Goal: Communication & Community: Answer question/provide support

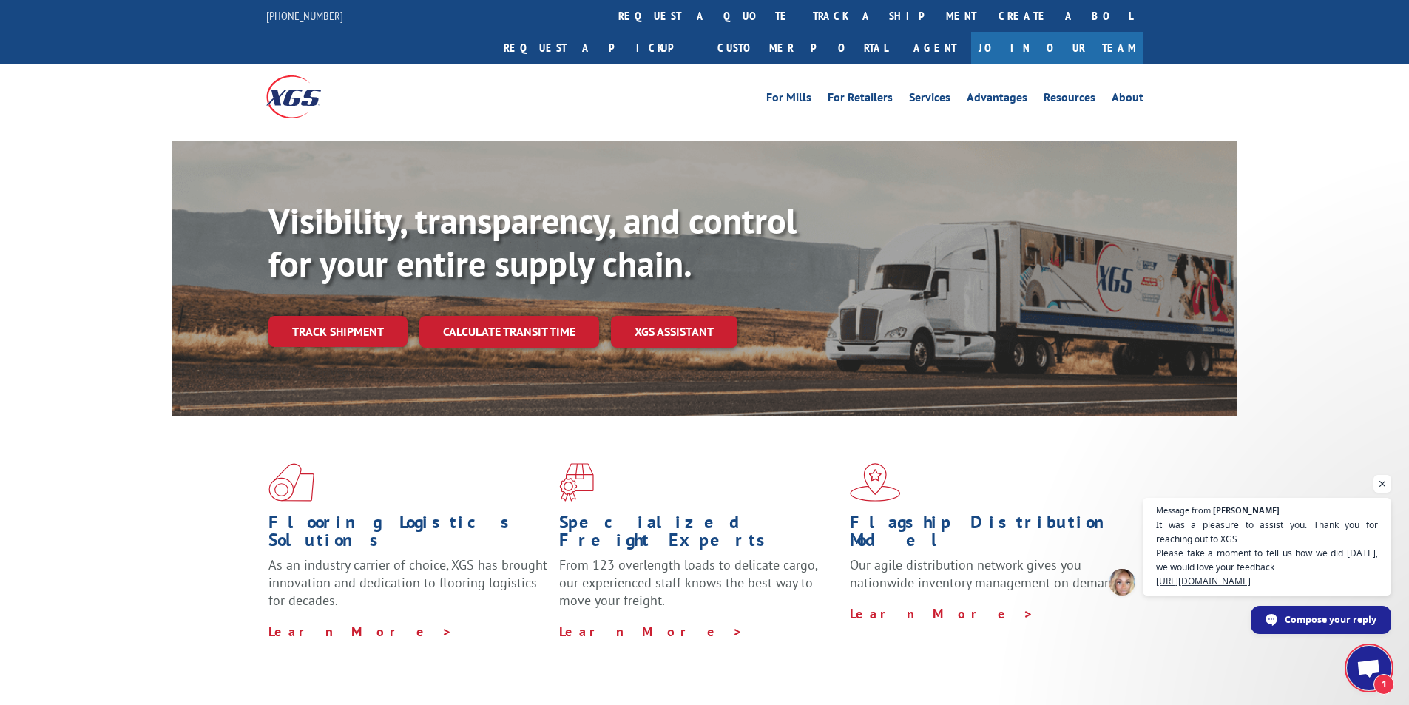
scroll to position [548, 0]
click at [1375, 672] on span "Open chat" at bounding box center [1369, 669] width 24 height 21
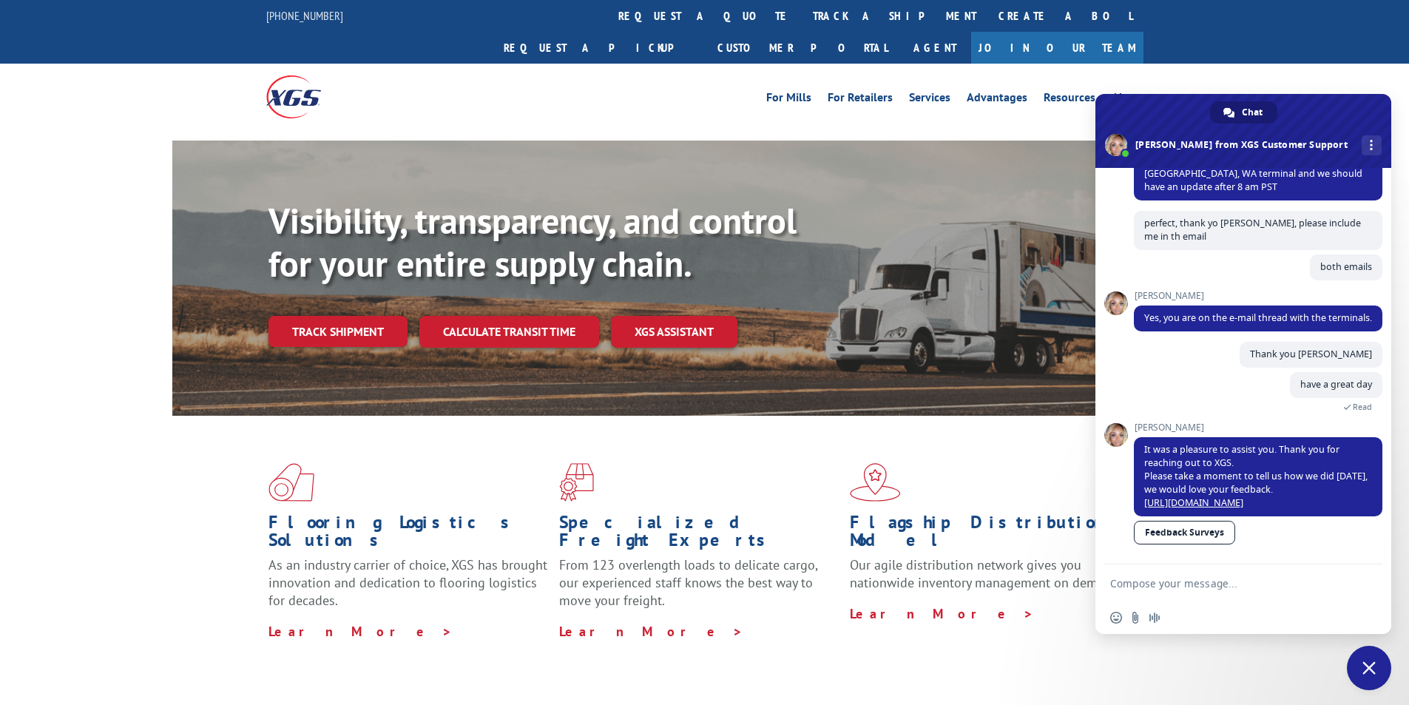
click at [1241, 589] on textarea "Compose your message..." at bounding box center [1227, 583] width 234 height 13
paste textarea "Hello My name is [PERSON_NAME] from Tforce Worldwide [PHONE_NUMBER] Email [EMAI…"
type textarea "Hello My name is [PERSON_NAME] from Tforce Worldwide [PHONE_NUMBER] Email [EMAI…"
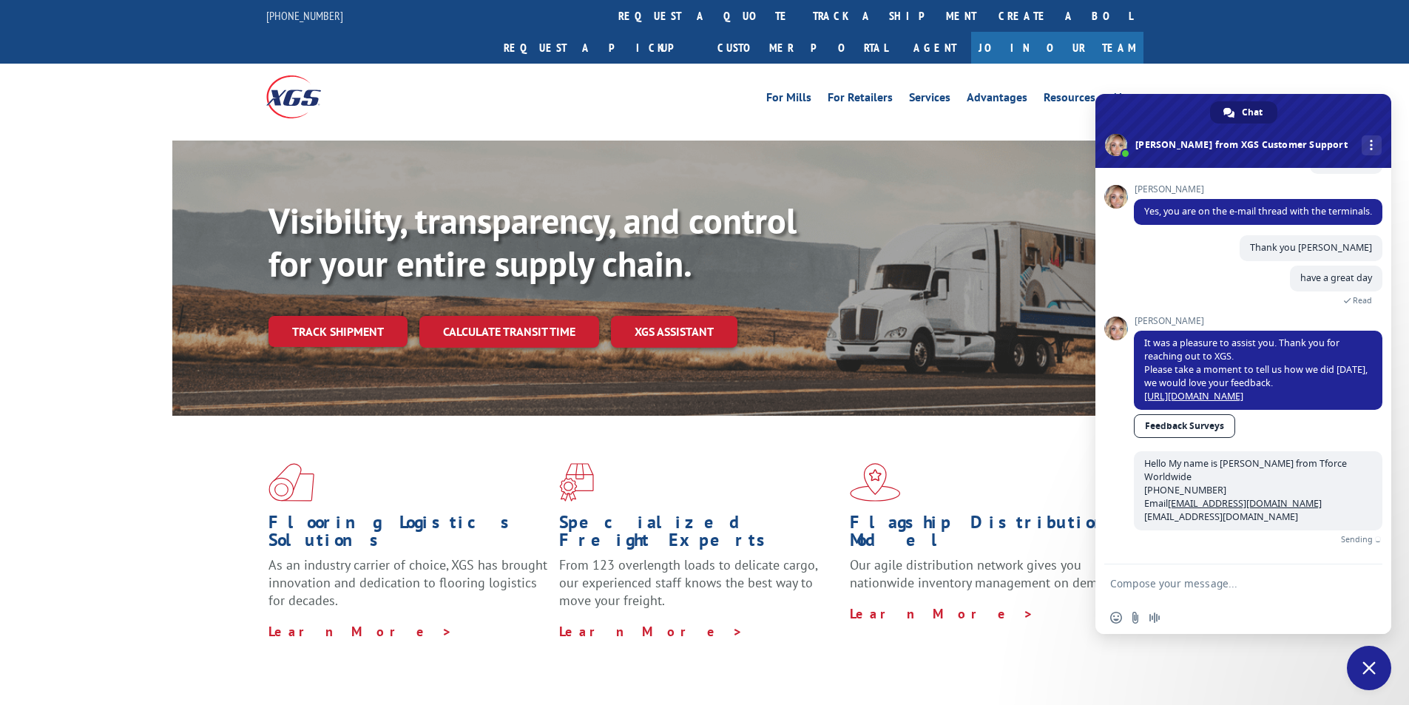
scroll to position [638, 0]
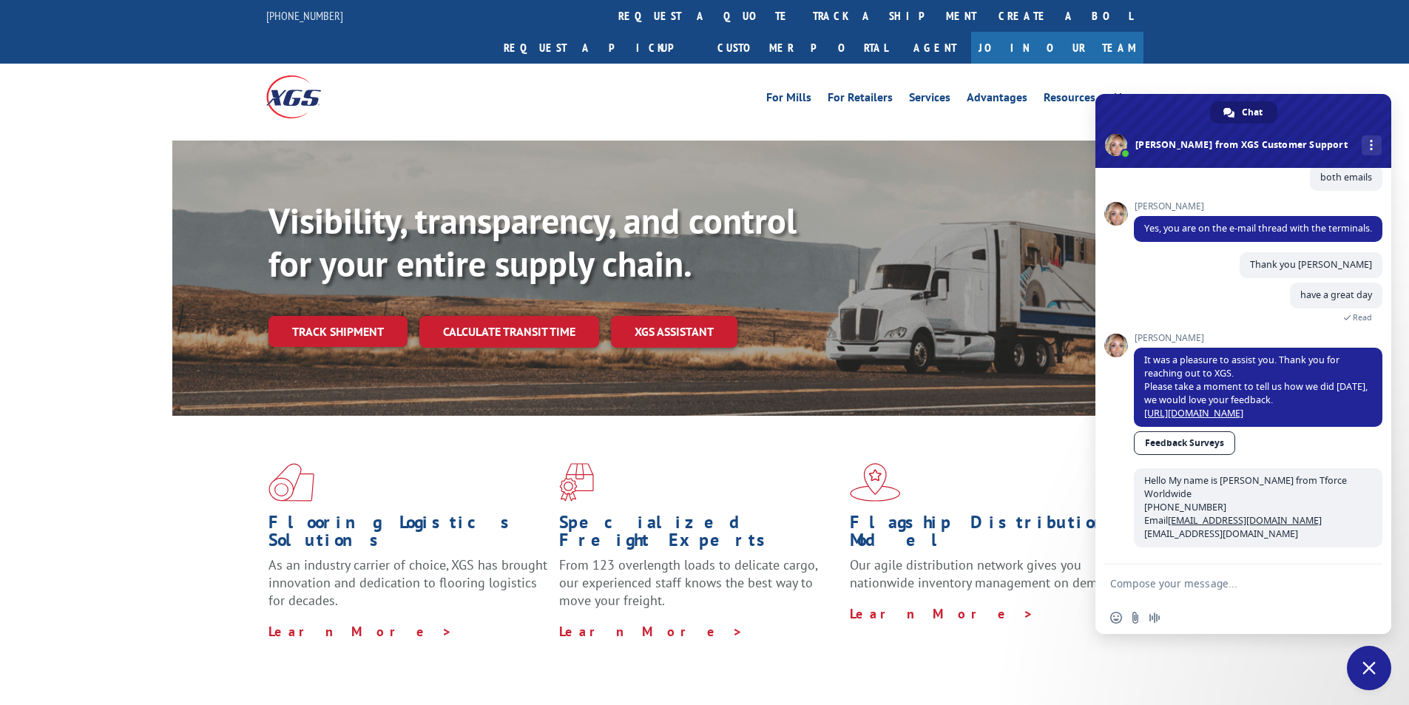
click at [1243, 579] on textarea "Compose your message..." at bounding box center [1227, 583] width 234 height 13
paste textarea "Good morning. I would appreciate an update on the scheduled pickups"
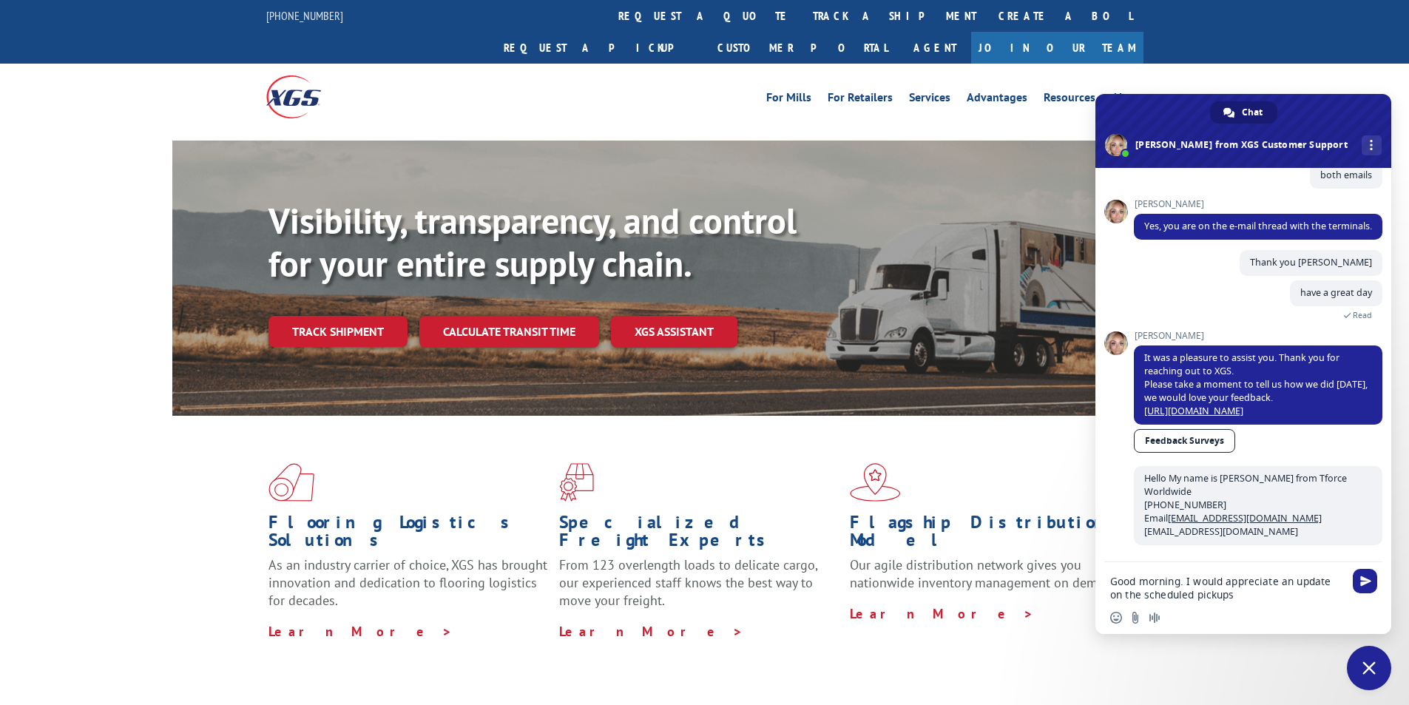
click at [1273, 597] on textarea "Good morning. I would appreciate an update on the scheduled pickups" at bounding box center [1227, 588] width 234 height 27
paste textarea "FCO000633977"
type textarea "Good morning. I would appreciate an update on the scheduled pickups FCO000633977"
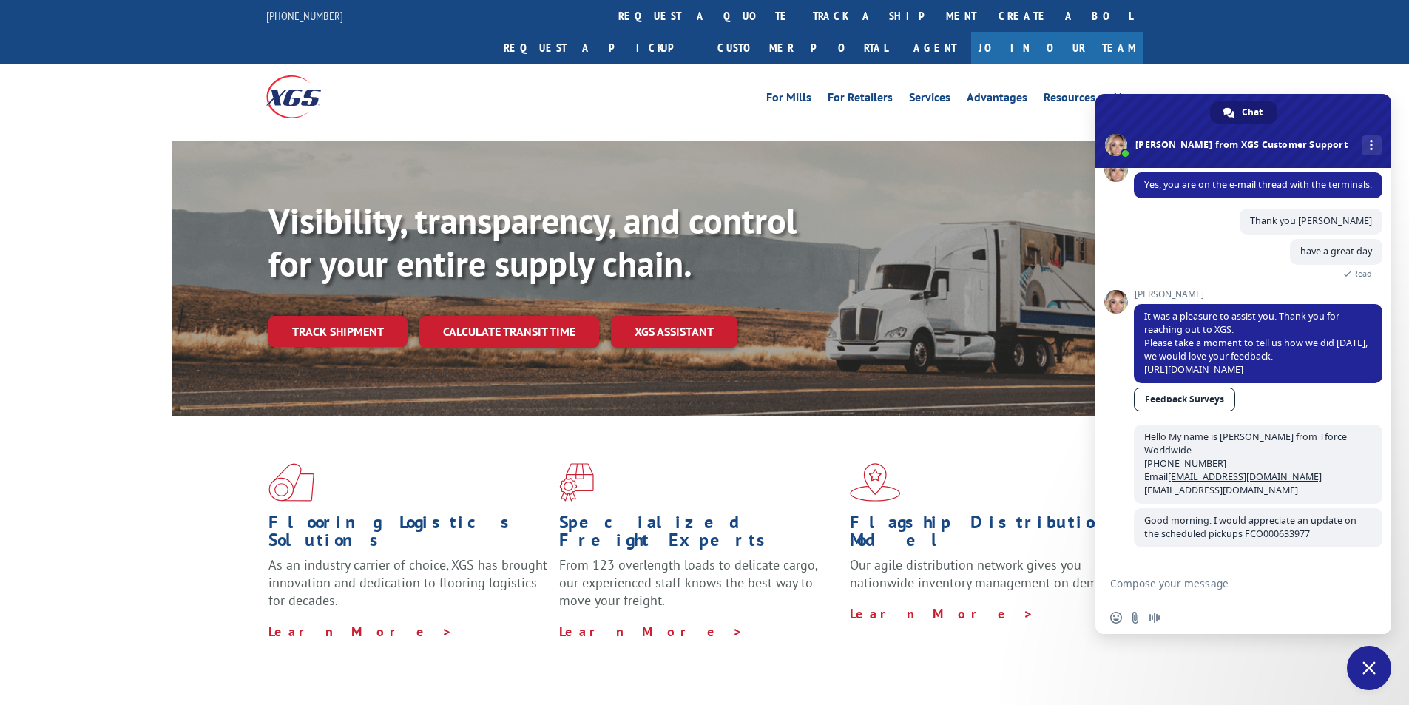
scroll to position [681, 0]
type textarea "i have not received any feedback yet,"
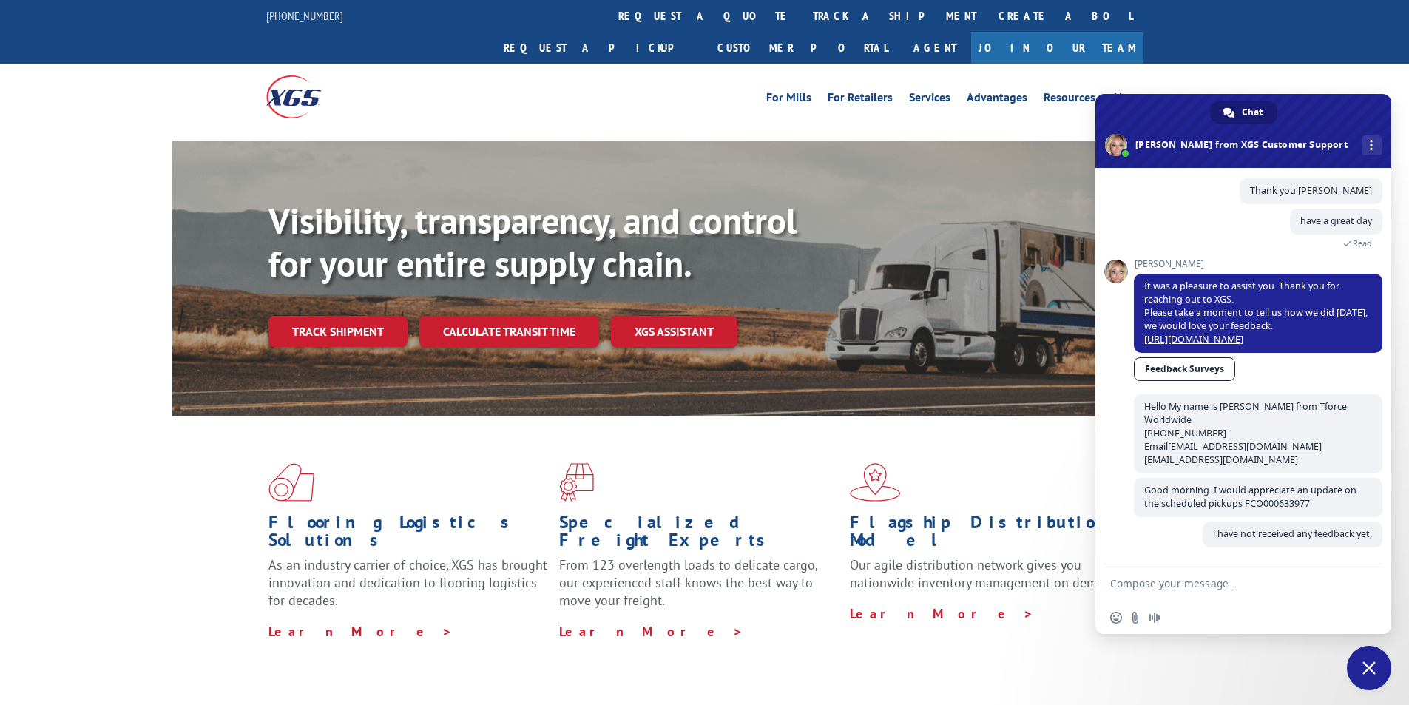
scroll to position [712, 0]
click at [1244, 582] on textarea "Compose your message..." at bounding box center [1227, 583] width 234 height 13
paste textarea "CLOTHWORKS [STREET_ADDRESS] Contact : [PERSON_NAME] Contact Type: Phone : [PHON…"
type textarea "CLOTHWORKS [STREET_ADDRESS] Contact : [PERSON_NAME] Contact Type: Phone : [PHON…"
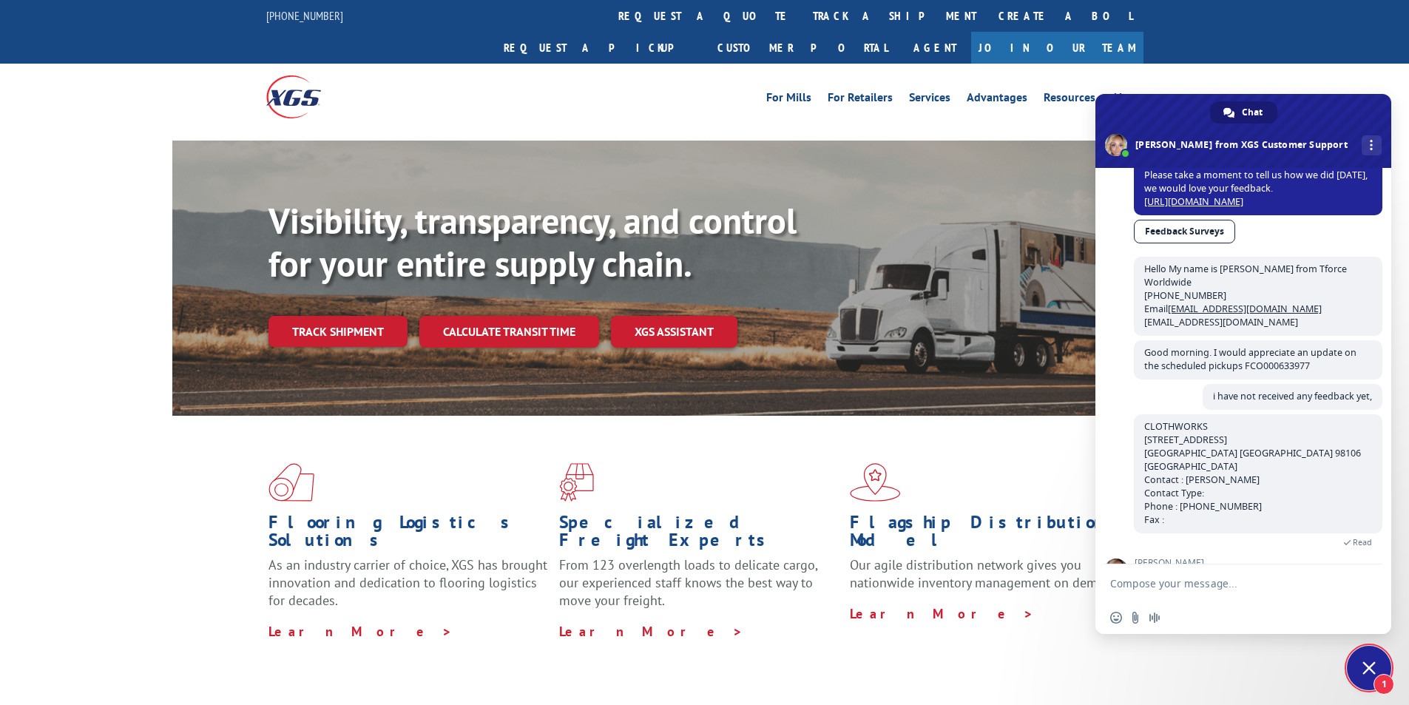
scroll to position [886, 0]
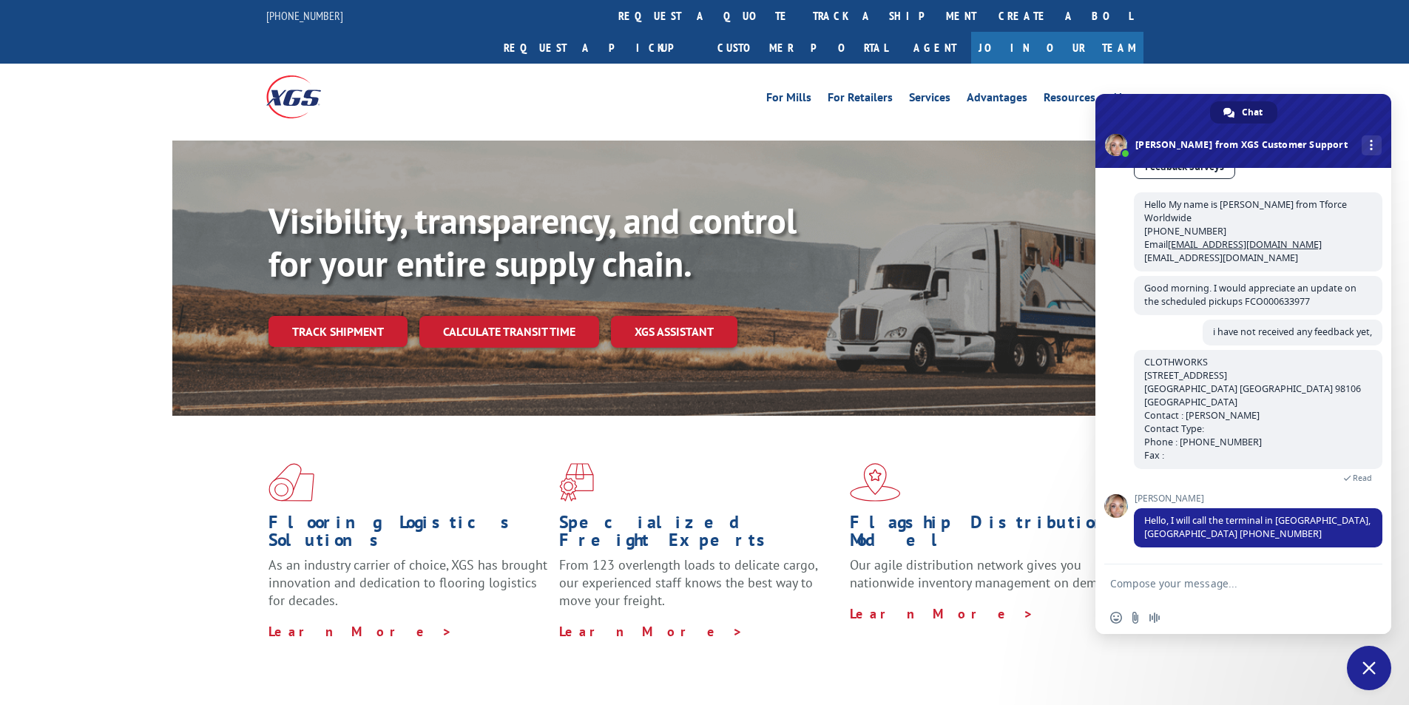
click at [1233, 581] on textarea "Compose your message..." at bounding box center [1227, 583] width 234 height 13
type textarea "thank you [PERSON_NAME]"
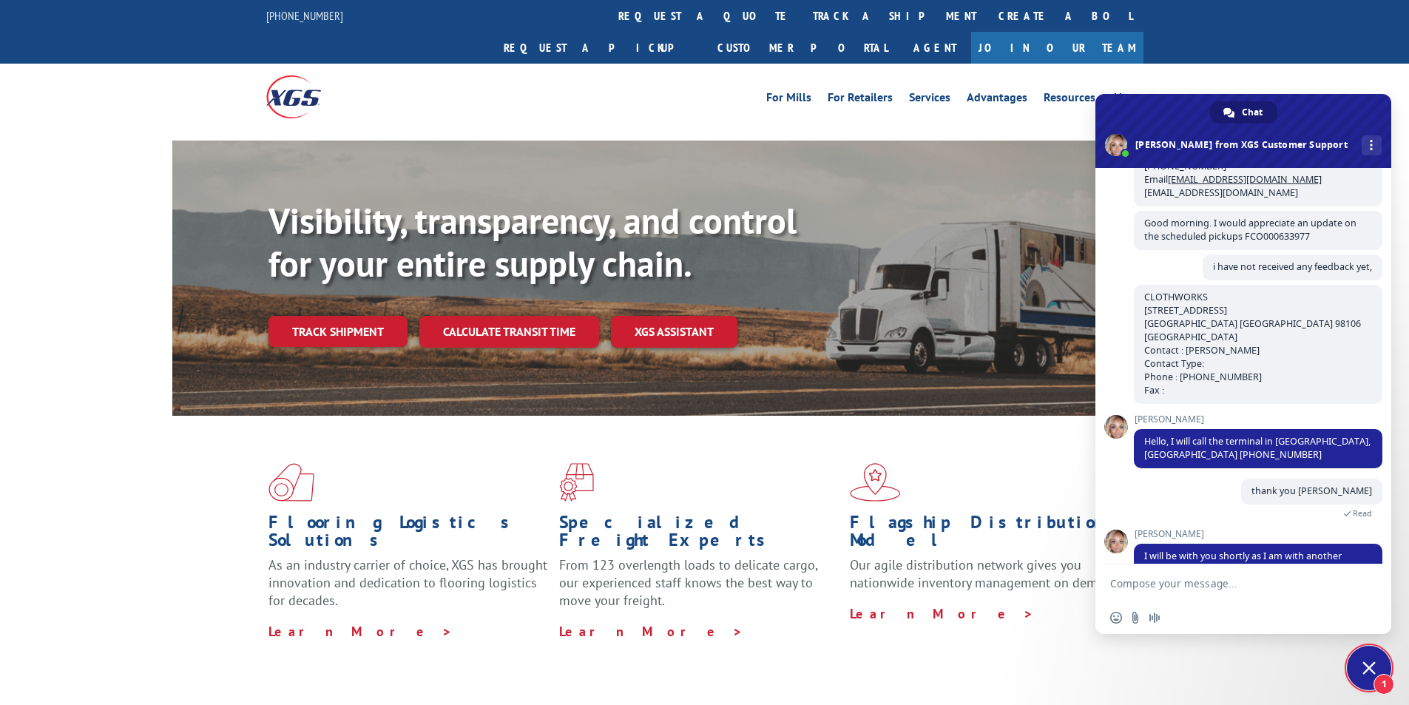
scroll to position [987, 0]
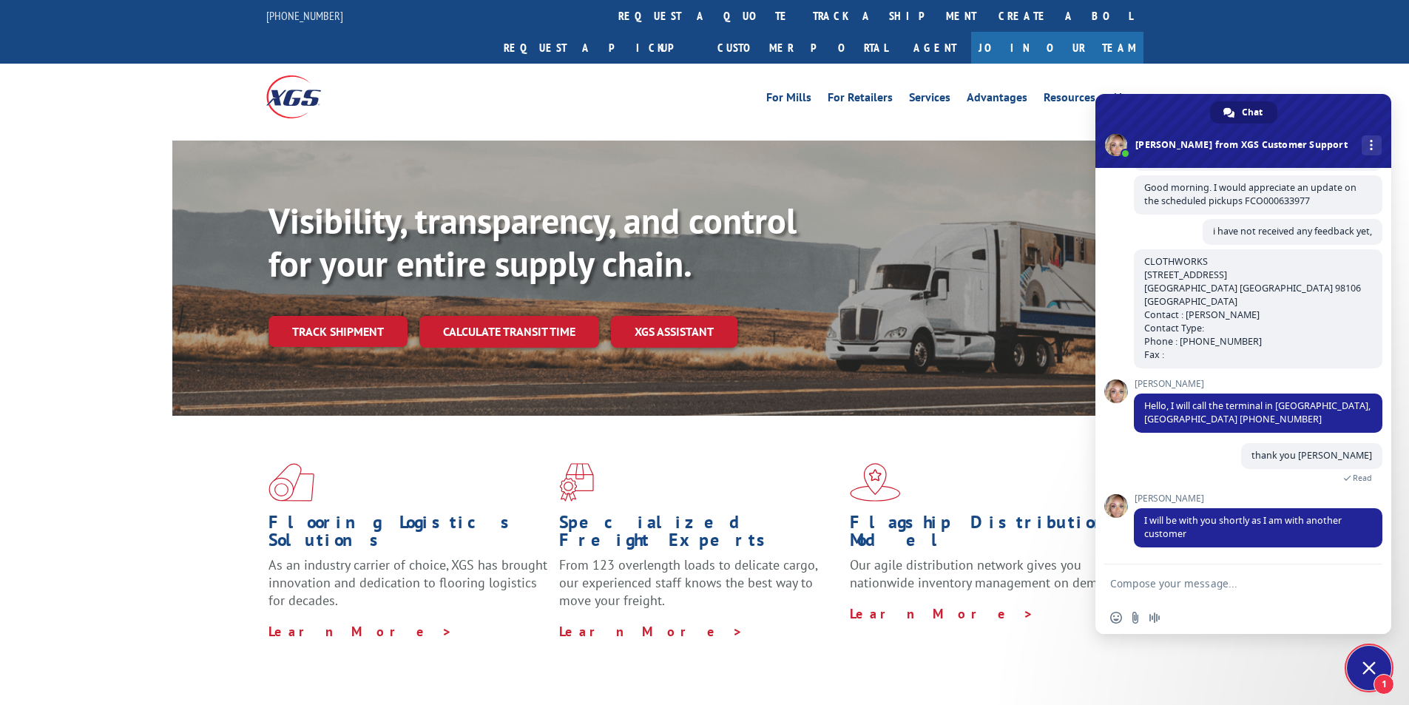
click at [1213, 574] on form at bounding box center [1227, 584] width 234 height 40
click at [1213, 583] on textarea "Compose your message..." at bounding box center [1227, 583] width 234 height 13
type textarea "np, thanks"
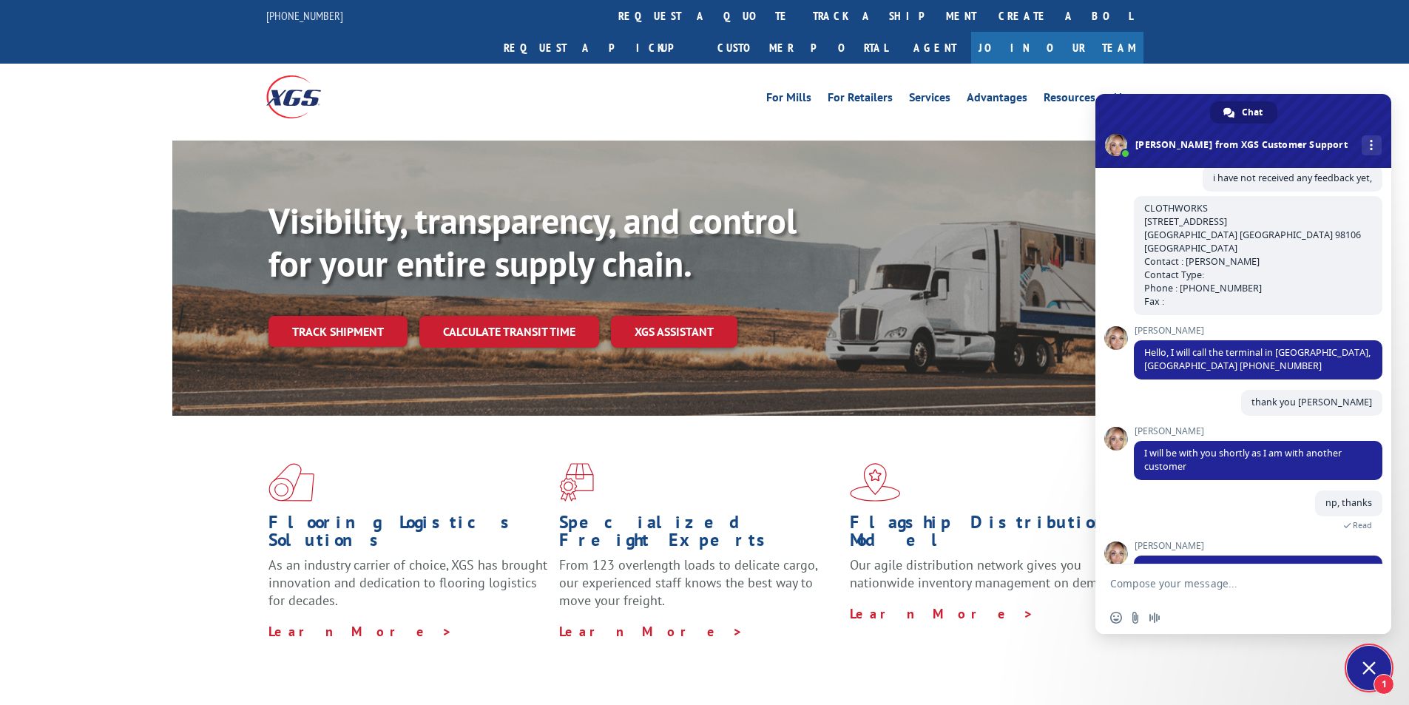
scroll to position [1101, 0]
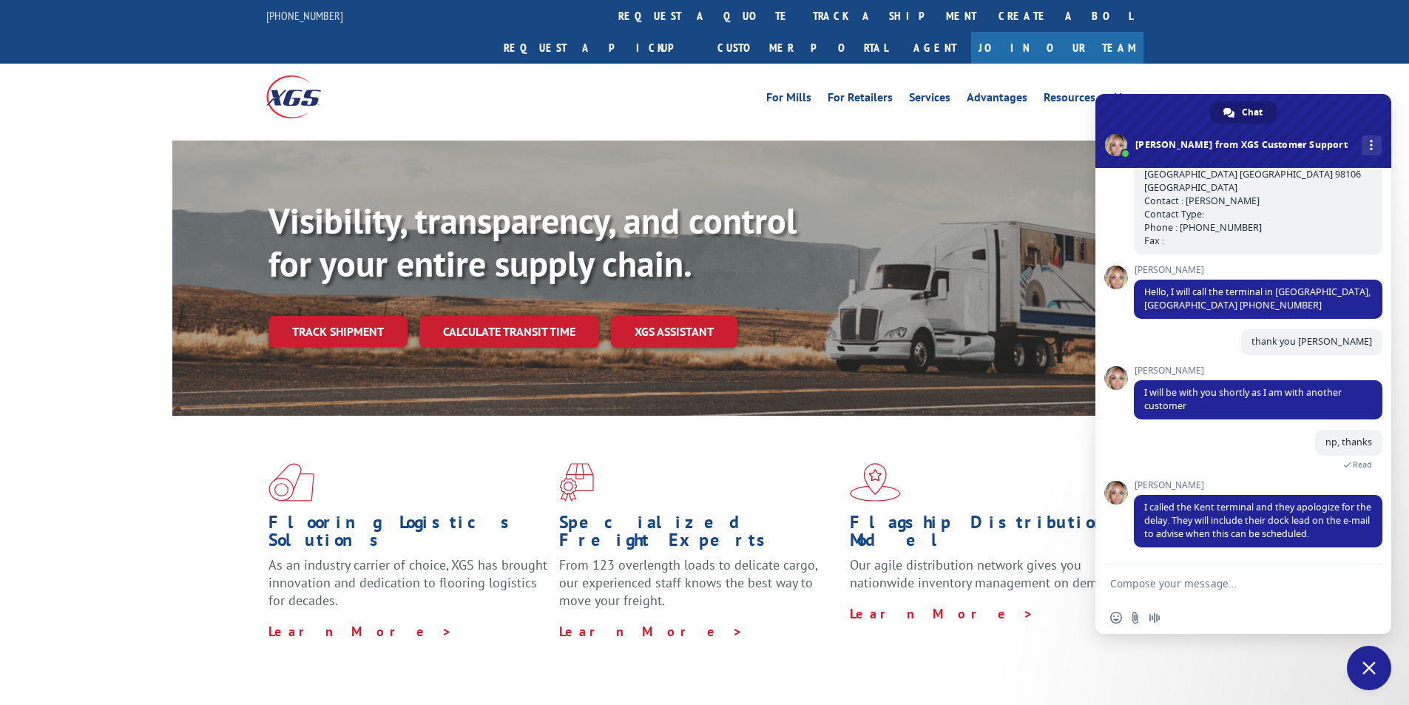
click at [1250, 587] on textarea "Compose your message..." at bounding box center [1227, 583] width 234 height 13
type textarea "ok [PERSON_NAME], i got the customer asking every 5 minutes"
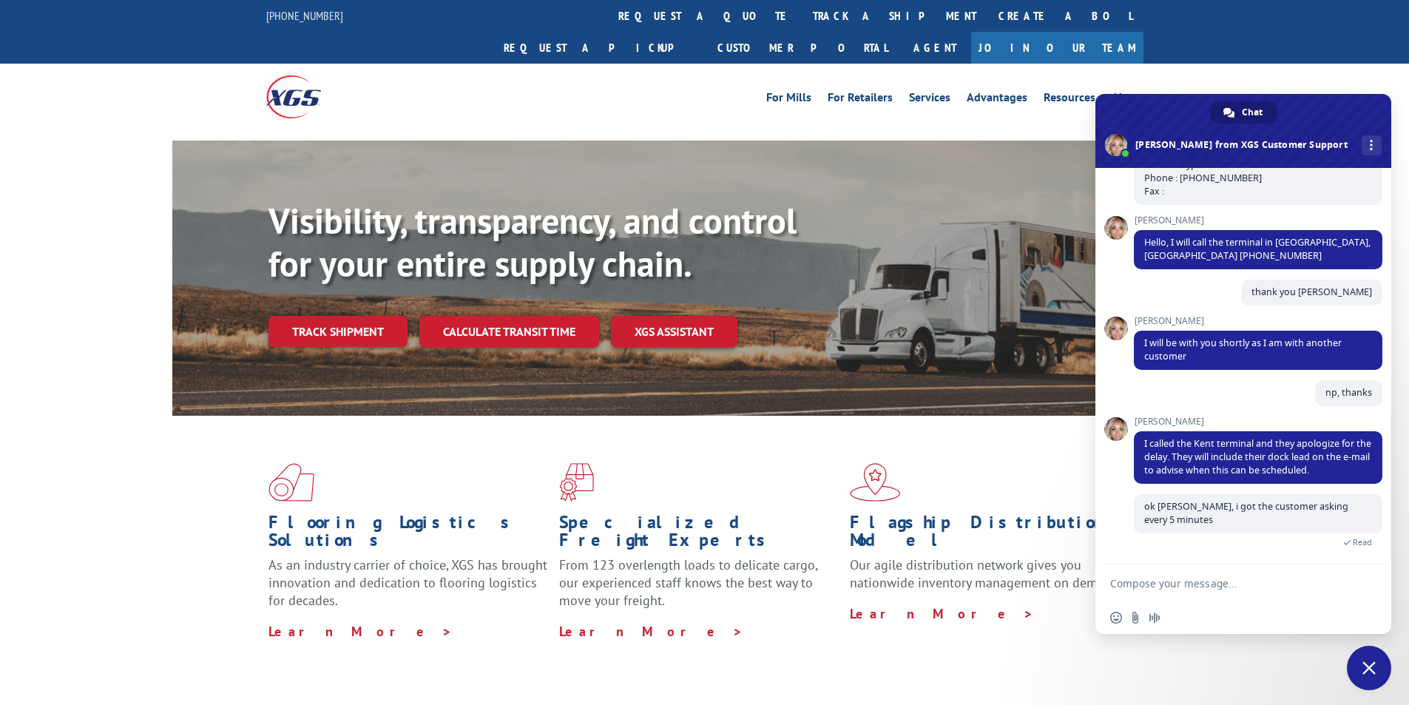
scroll to position [1167, 0]
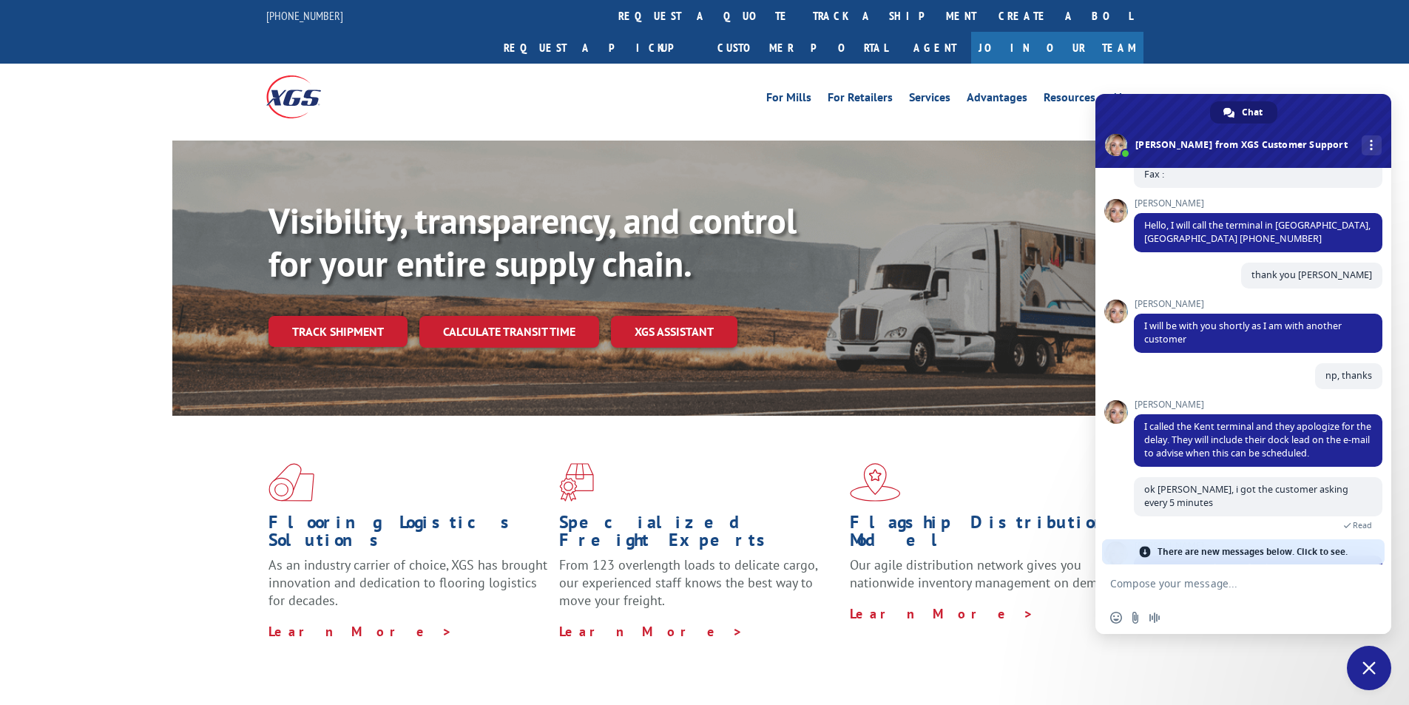
click at [1301, 550] on span "There are new messages below. Click to see." at bounding box center [1253, 551] width 190 height 25
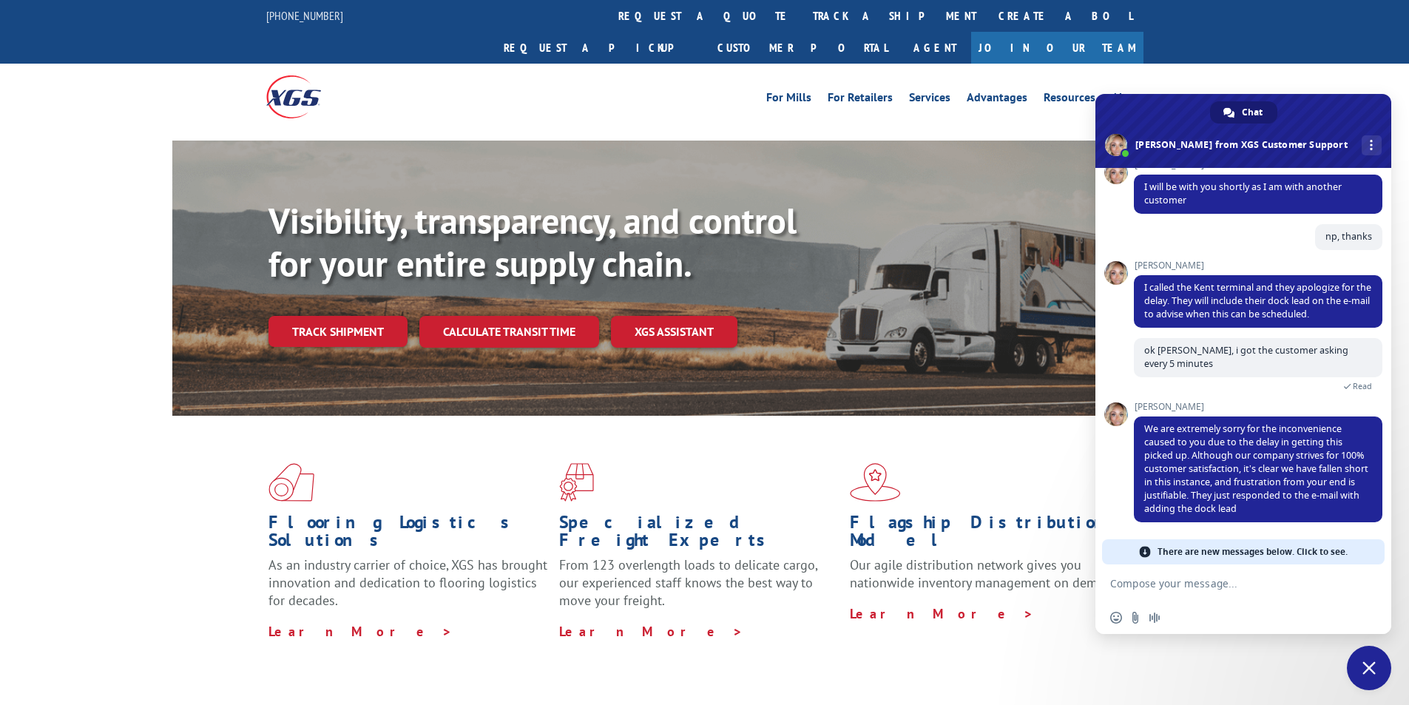
click at [1261, 585] on textarea "Compose your message..." at bounding box center [1227, 583] width 234 height 13
type textarea "thank you"
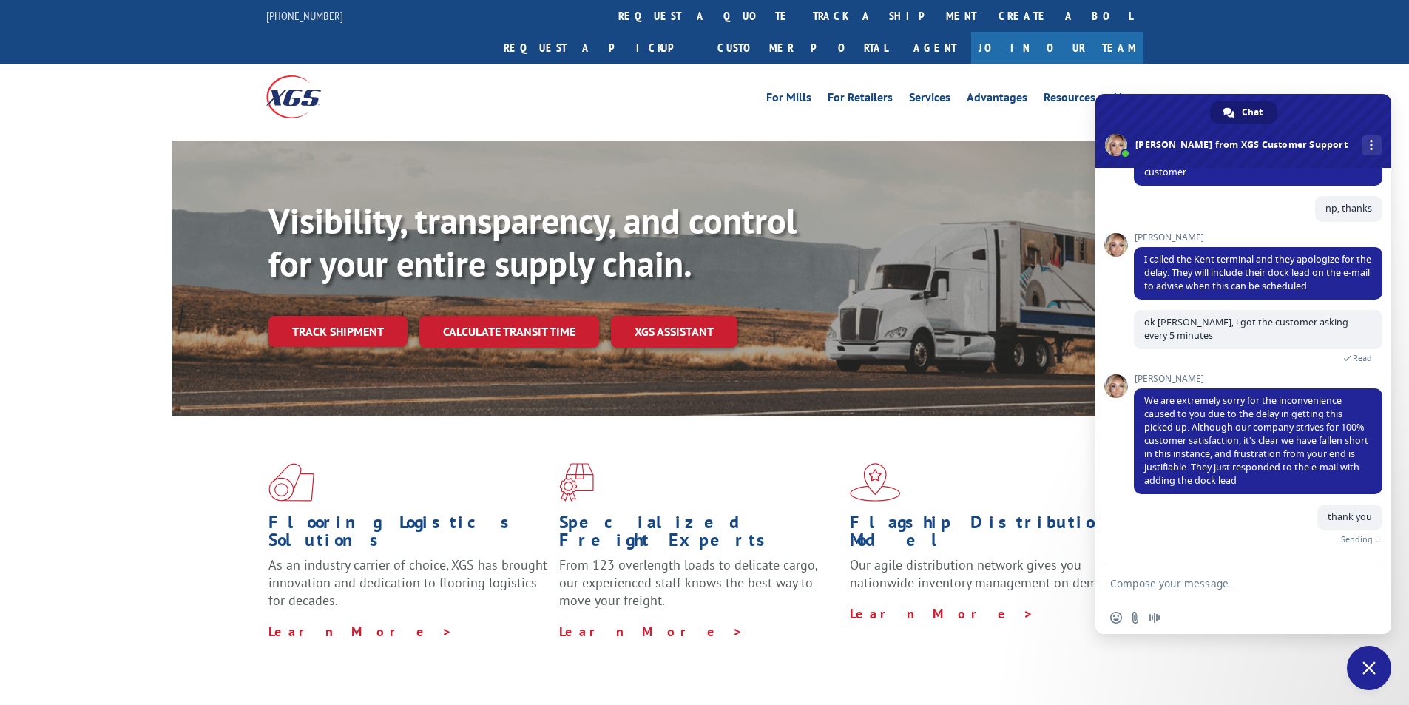
scroll to position [1318, 0]
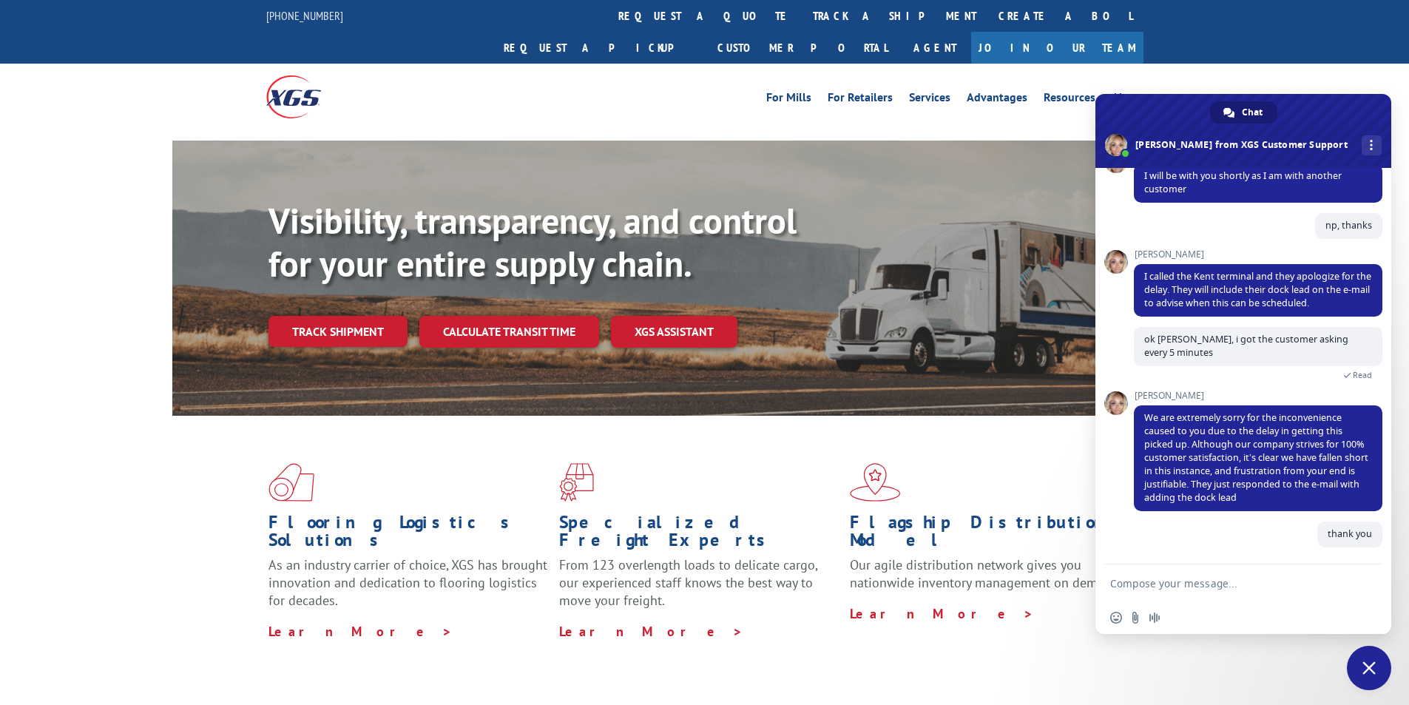
click at [1350, 673] on span "Close chat" at bounding box center [1369, 668] width 44 height 44
